Goal: Task Accomplishment & Management: Manage account settings

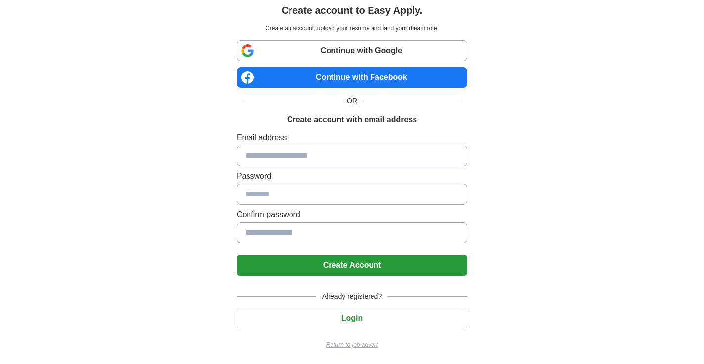
scroll to position [32, 0]
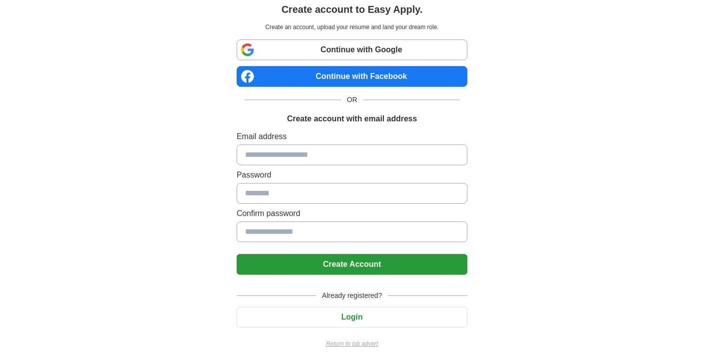
click at [386, 315] on button "Login" at bounding box center [351, 317] width 231 height 21
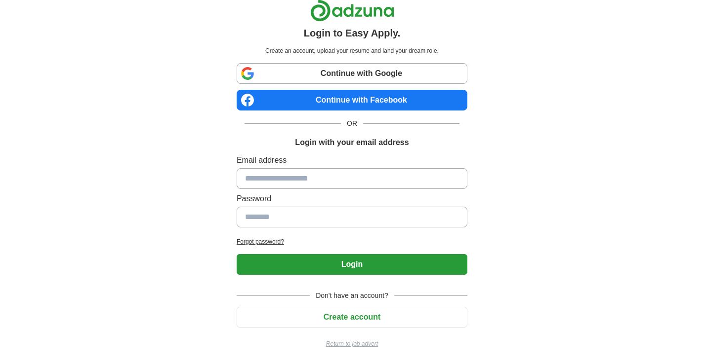
scroll to position [8, 0]
click at [315, 176] on input at bounding box center [351, 178] width 231 height 21
type input "**********"
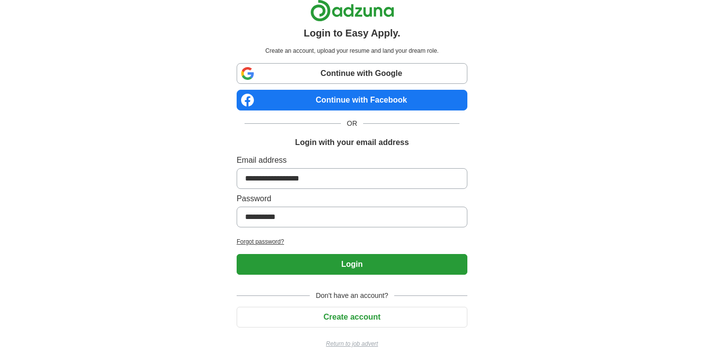
click at [236, 254] on button "Login" at bounding box center [351, 264] width 231 height 21
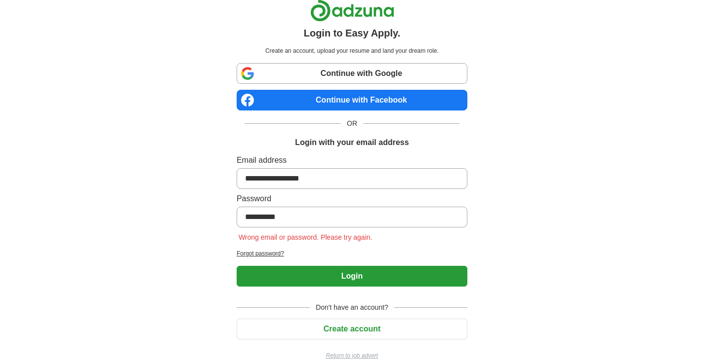
click at [256, 253] on h2 "Forgot password?" at bounding box center [351, 253] width 231 height 9
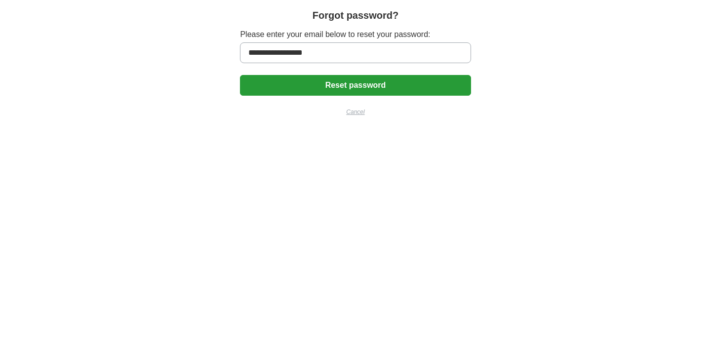
click at [356, 83] on button "Reset password" at bounding box center [355, 85] width 231 height 21
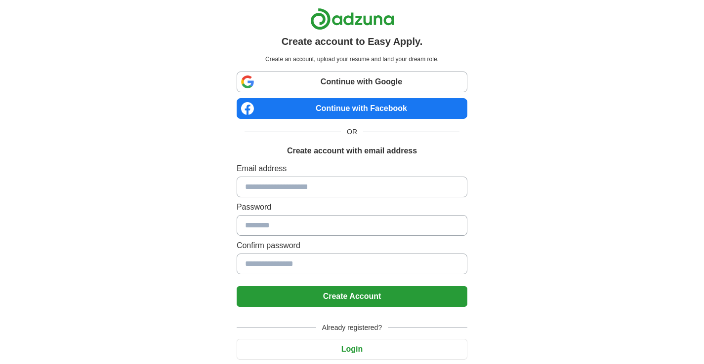
scroll to position [32, 0]
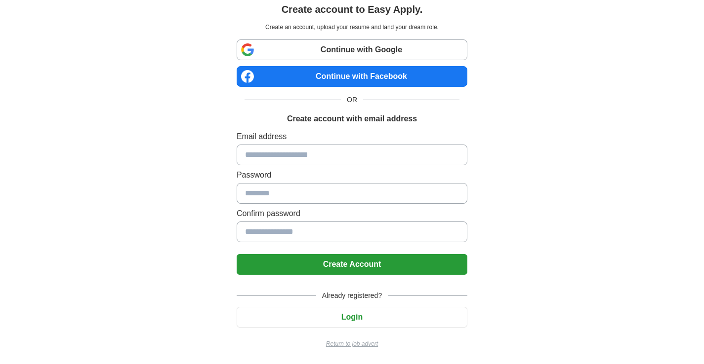
click at [354, 319] on button "Login" at bounding box center [351, 317] width 231 height 21
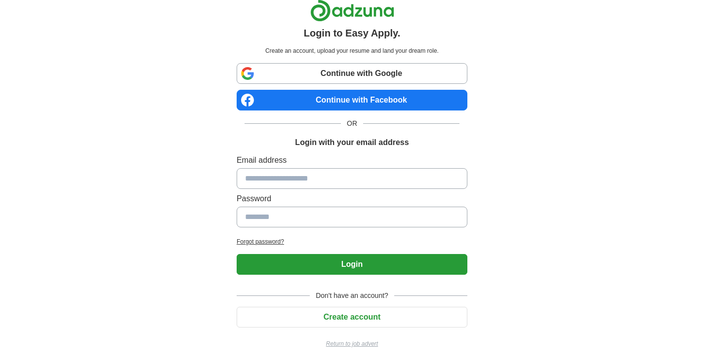
click at [321, 176] on input at bounding box center [351, 178] width 231 height 21
type input "**********"
click at [236, 254] on button "Login" at bounding box center [351, 264] width 231 height 21
